Goal: Information Seeking & Learning: Learn about a topic

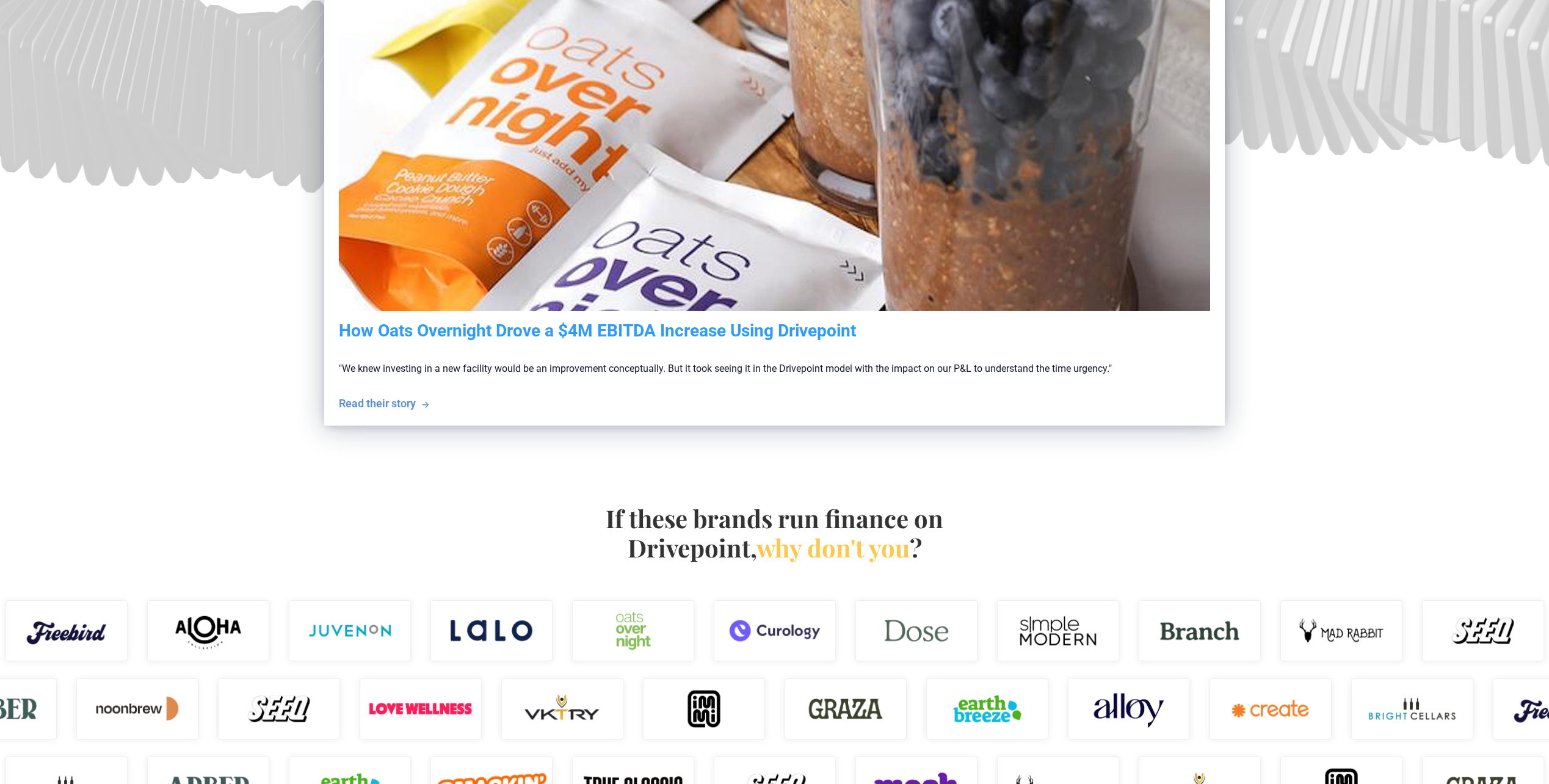
scroll to position [793, 0]
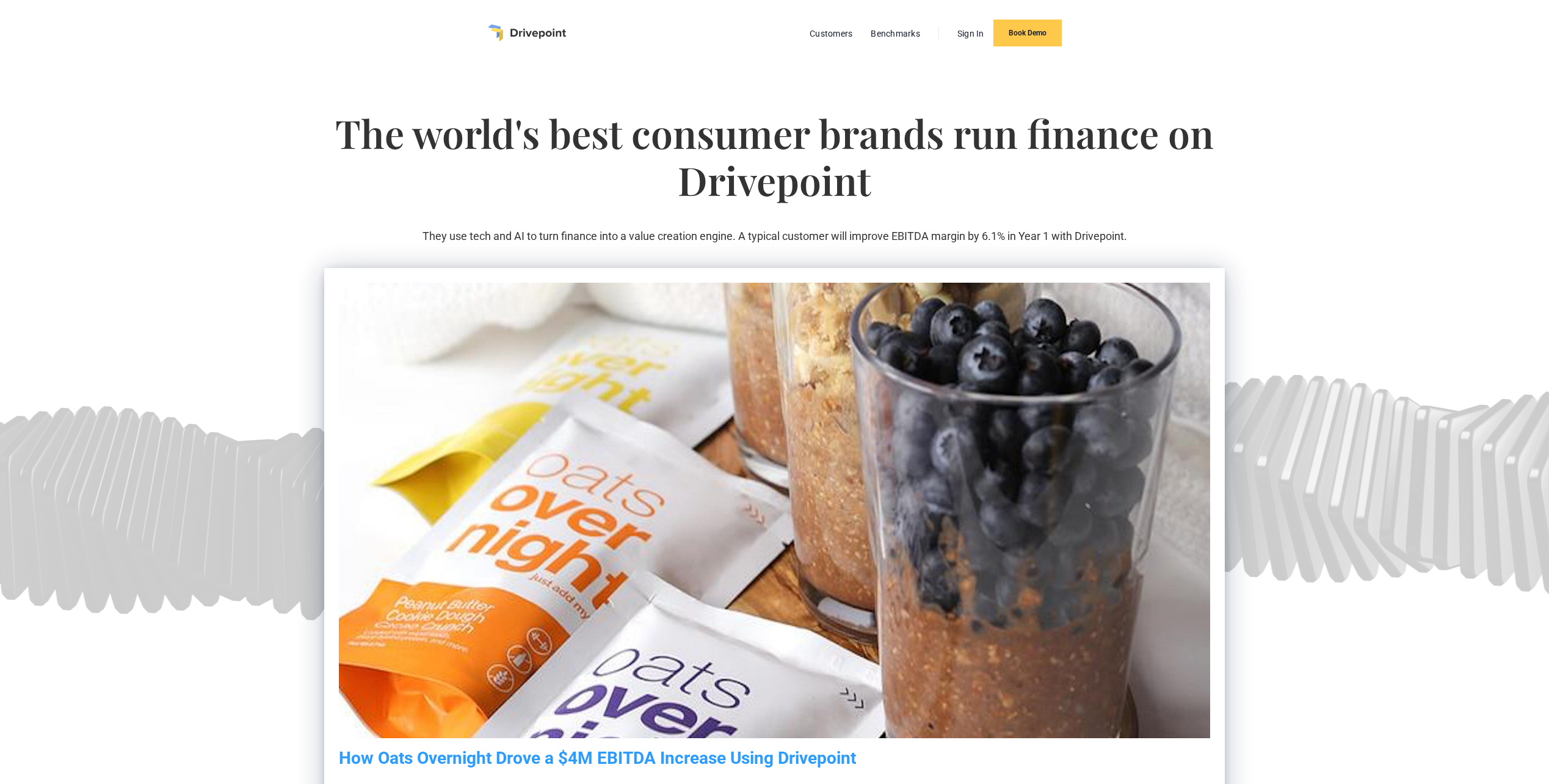
scroll to position [793, 0]
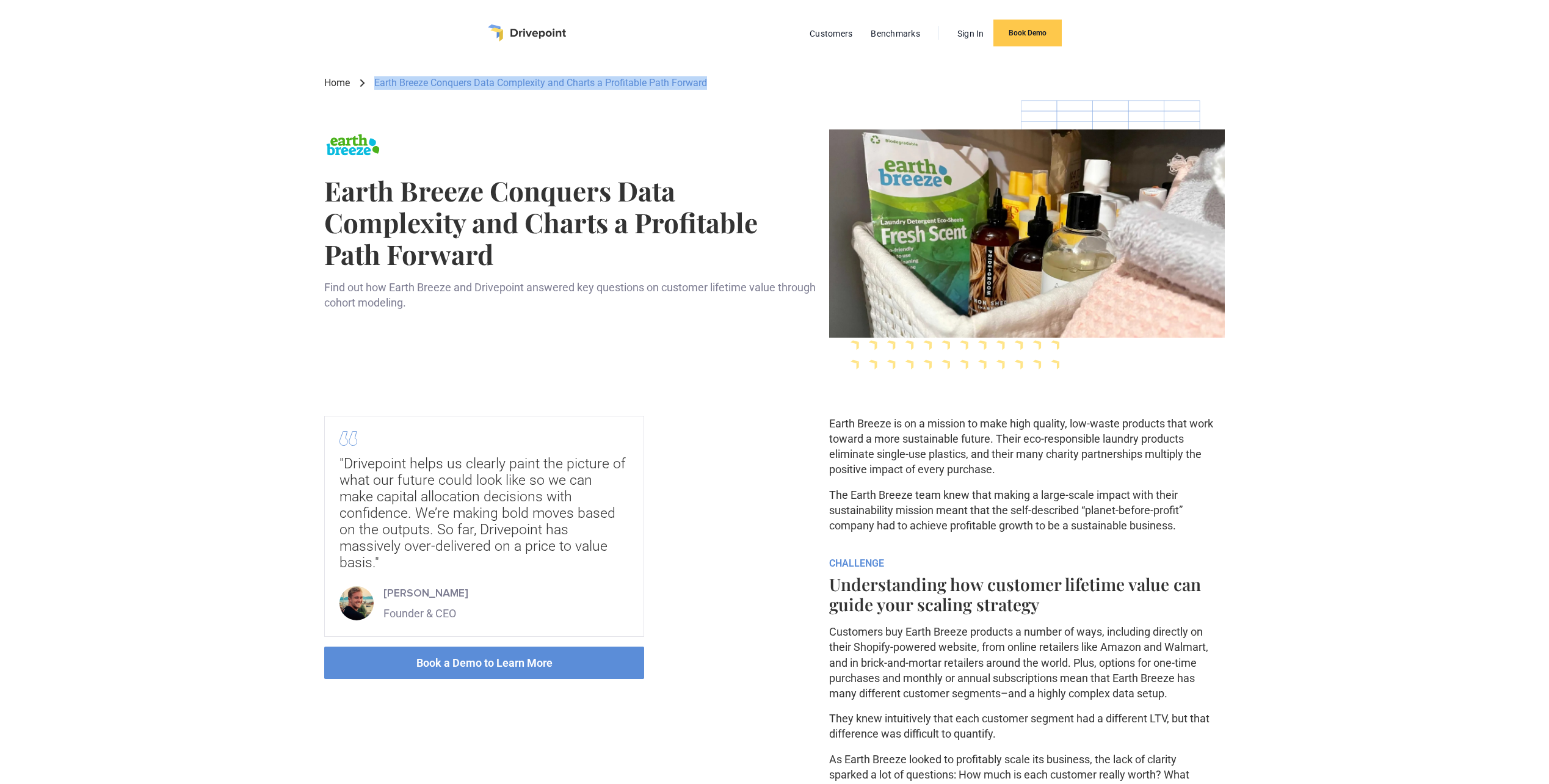
drag, startPoint x: 369, startPoint y: 75, endPoint x: 755, endPoint y: 88, distance: 386.2
click at [755, 88] on div "Home Earth Breeze Conquers Data Complexity and Charts a Profitable Path Forward…" at bounding box center [773, 729] width 899 height 1328
click at [755, 88] on div "Home Earth Breeze Conquers Data Complexity and Charts a Profitable Path Forward" at bounding box center [773, 82] width 899 height 14
drag, startPoint x: 375, startPoint y: 75, endPoint x: 795, endPoint y: 92, distance: 420.3
click at [795, 92] on div "Home Earth Breeze Conquers Data Complexity and Charts a Profitable Path Forward…" at bounding box center [773, 729] width 899 height 1328
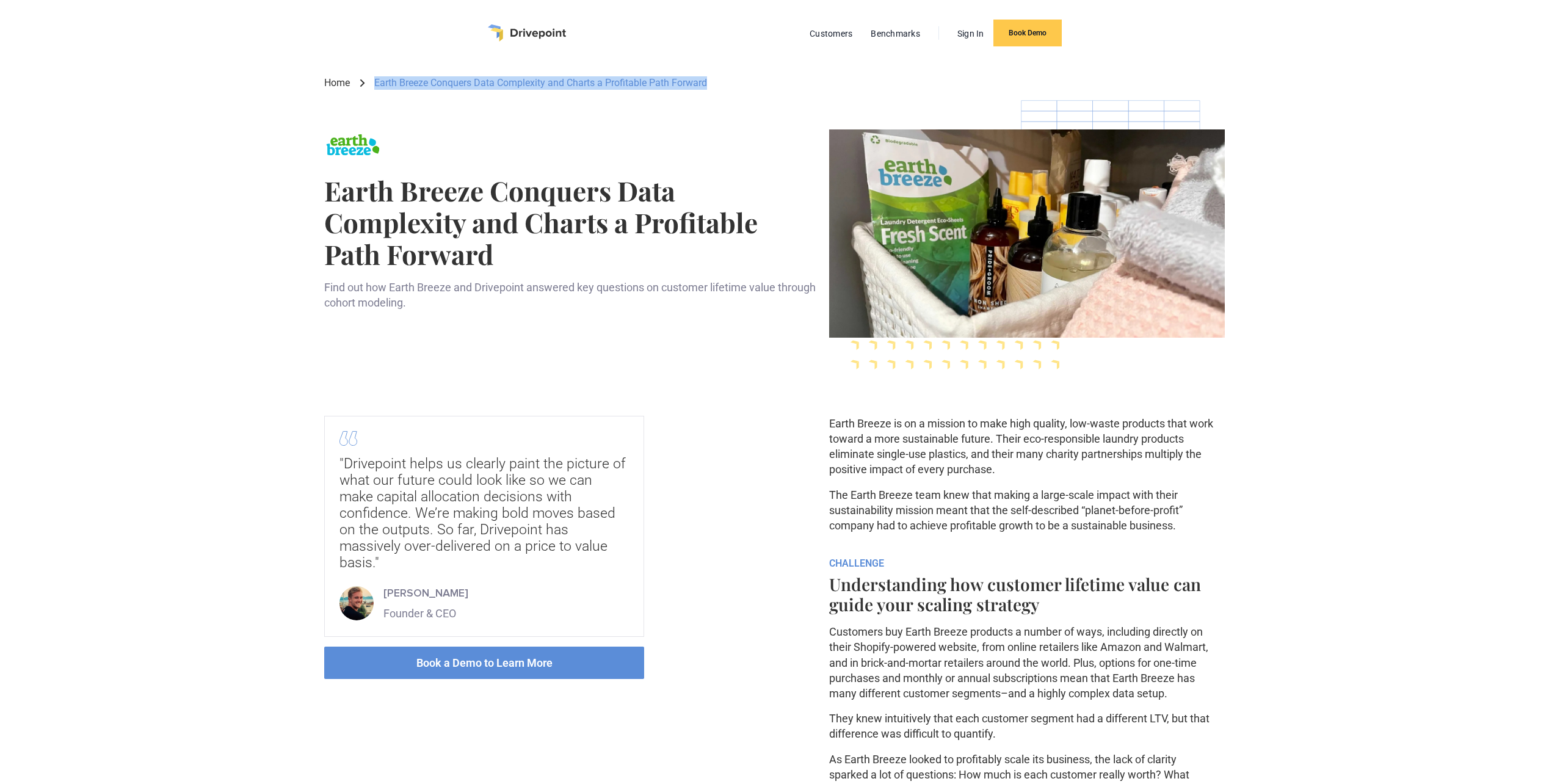
click at [795, 92] on div at bounding box center [773, 109] width 899 height 39
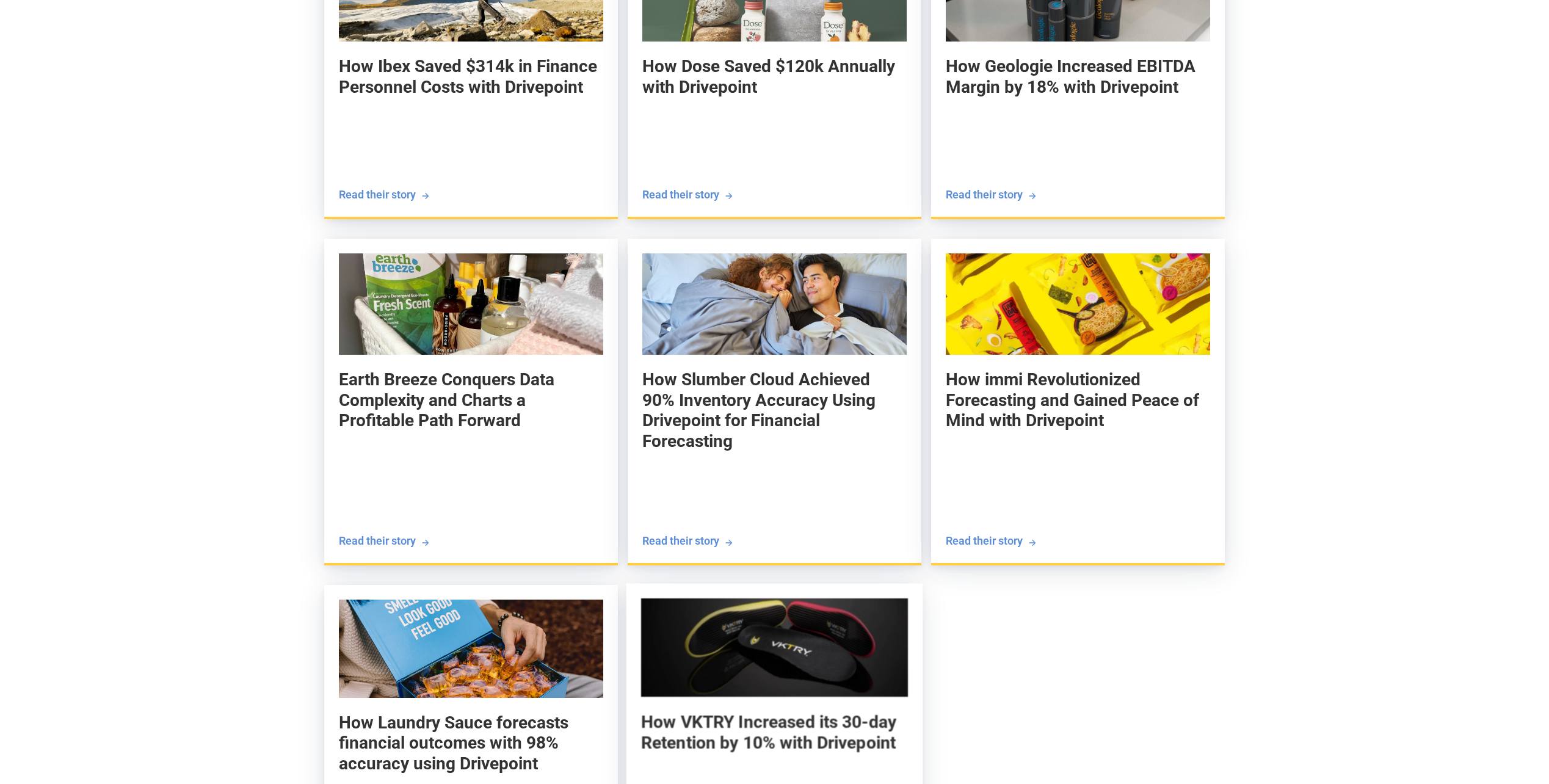
scroll to position [2075, 0]
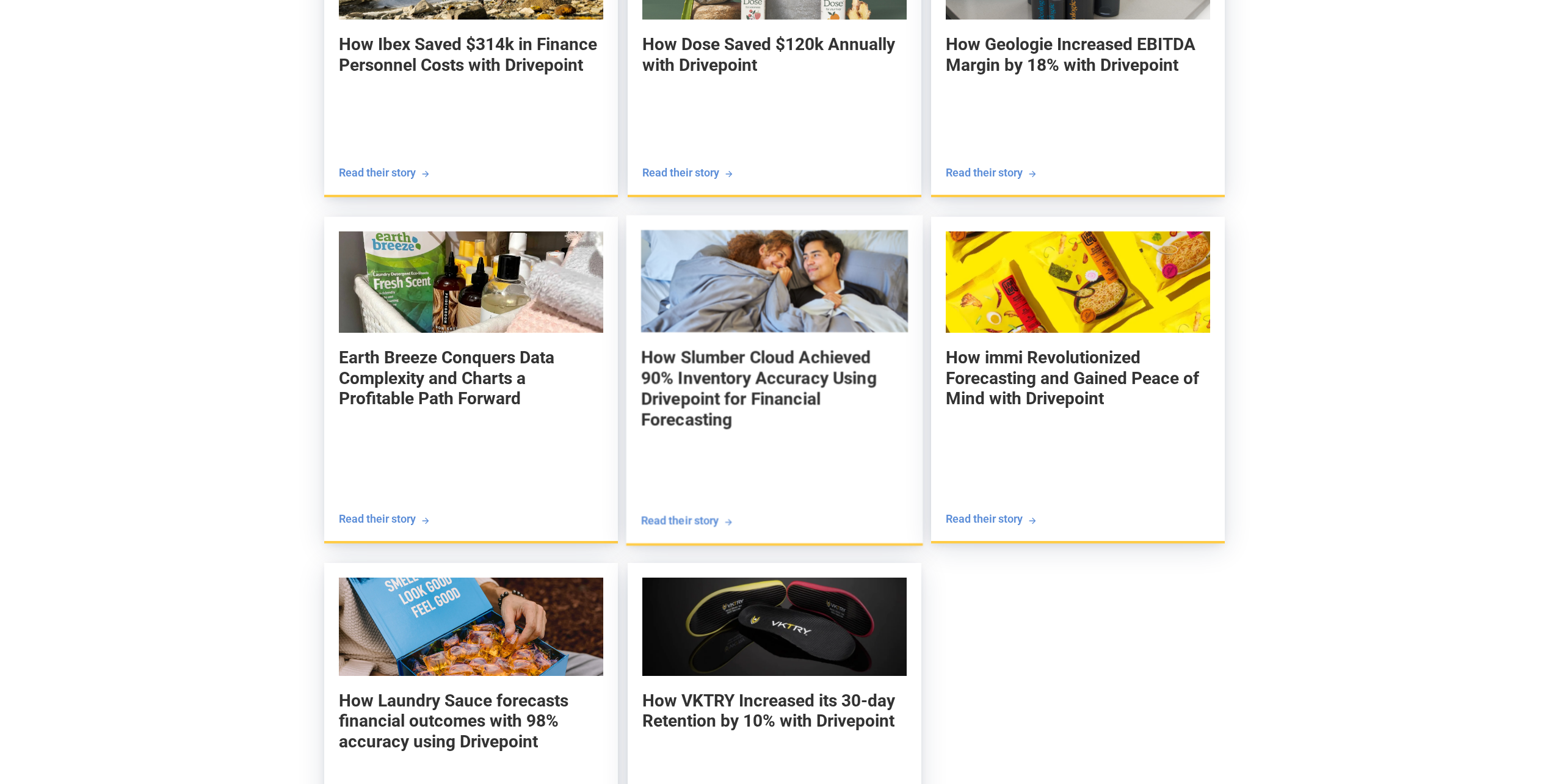
click at [675, 512] on div "Read their story" at bounding box center [680, 520] width 77 height 15
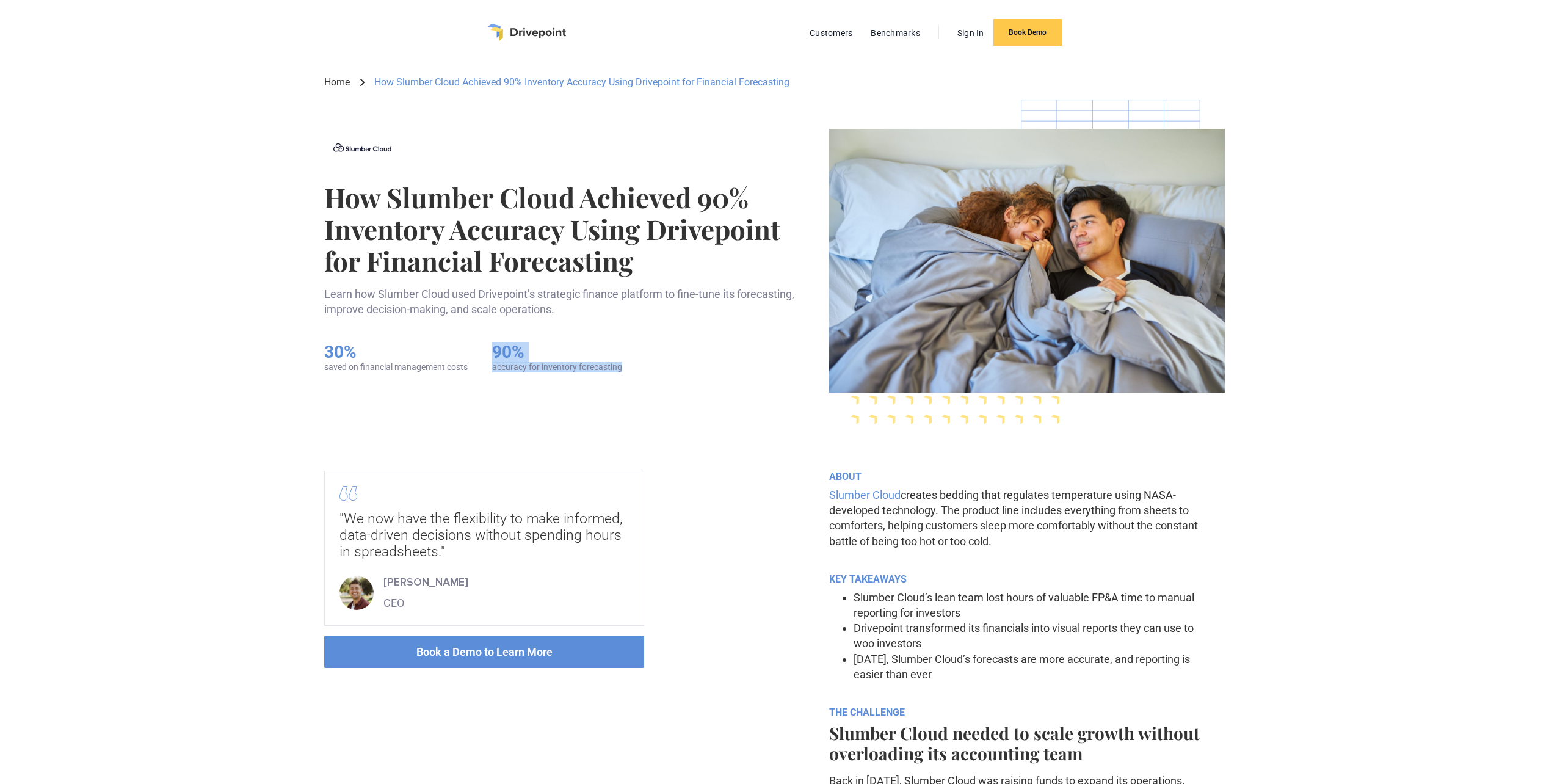
drag, startPoint x: 491, startPoint y: 347, endPoint x: 632, endPoint y: 364, distance: 142.0
click at [632, 364] on div "30% saved on financial management costs 90% accuracy for inventory forecasting" at bounding box center [571, 357] width 495 height 30
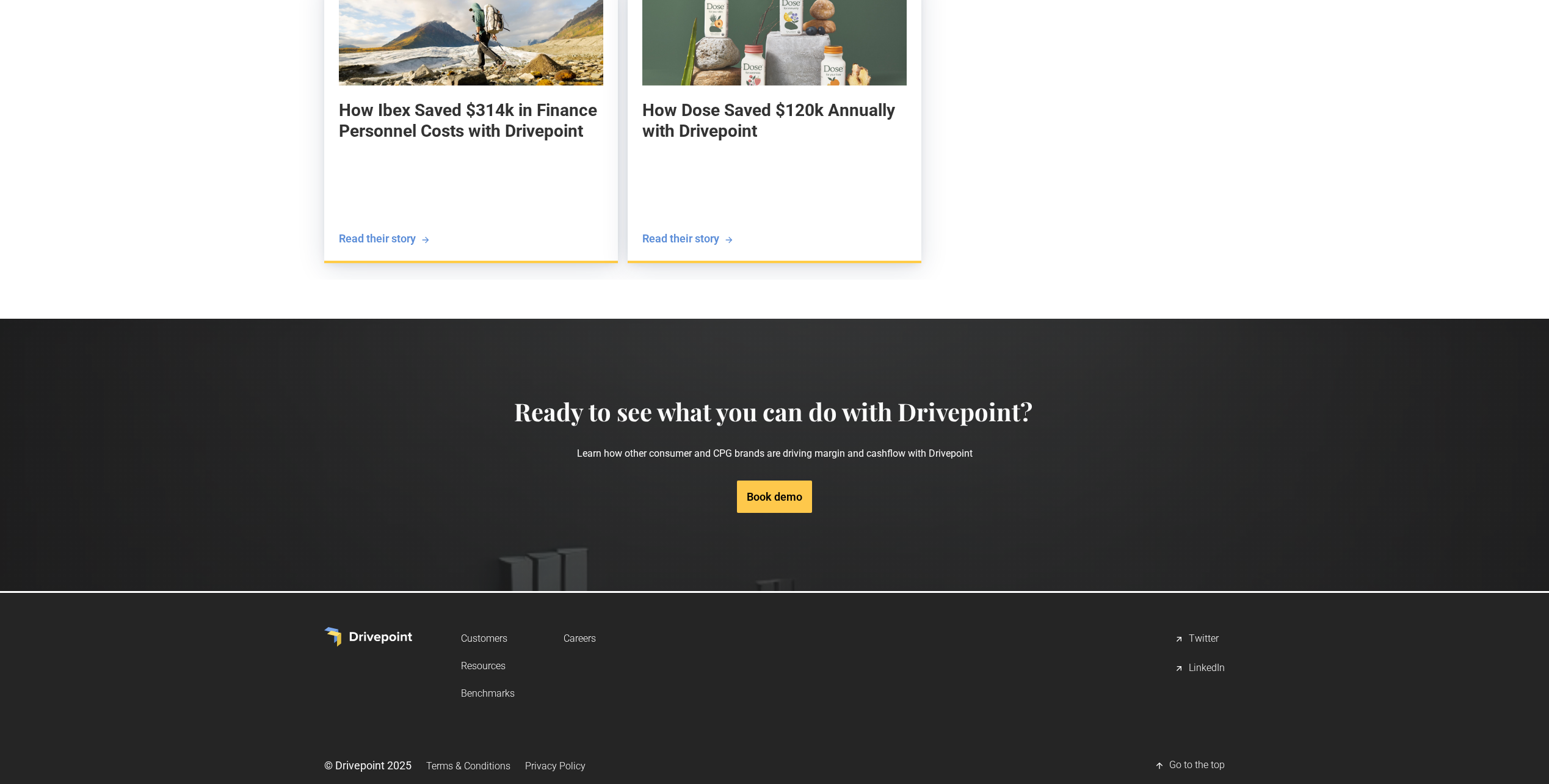
scroll to position [3448, 0]
